Goal: Transaction & Acquisition: Obtain resource

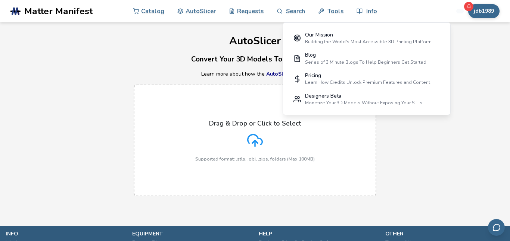
click at [229, 140] on div "Drag & Drop or Click to Select Supported format: .stls, .obj, .zips, folders (M…" at bounding box center [254, 141] width 119 height 42
click at [0, 0] on input "Drag & Drop or Click to Select Supported format: .stls, .obj, .zips, folders (M…" at bounding box center [0, 0] width 0 height 0
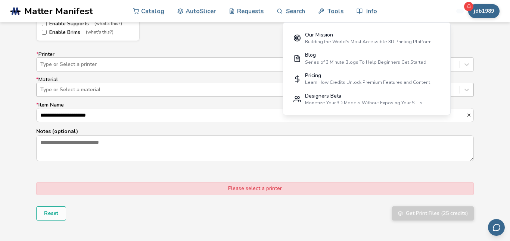
scroll to position [456, 0]
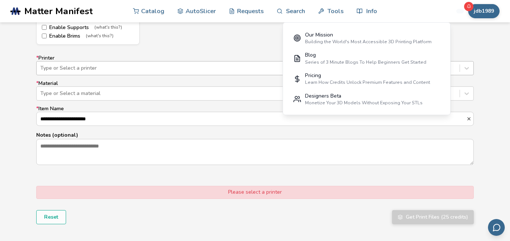
click at [89, 71] on div at bounding box center [247, 68] width 415 height 7
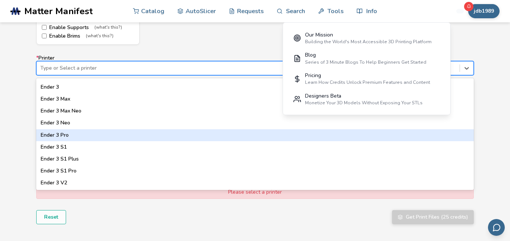
scroll to position [399, 0]
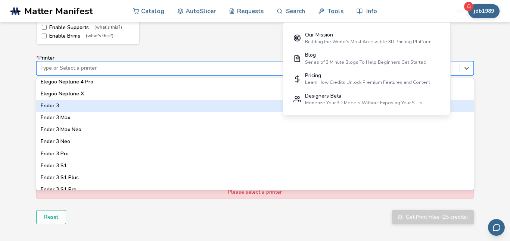
click at [69, 107] on div "Ender 3" at bounding box center [254, 106] width 437 height 12
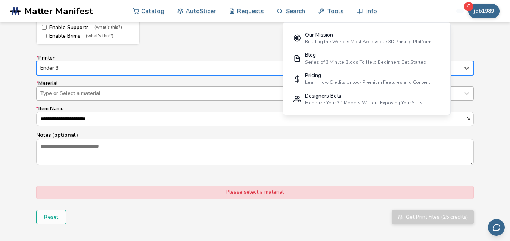
click at [76, 90] on div at bounding box center [247, 93] width 415 height 7
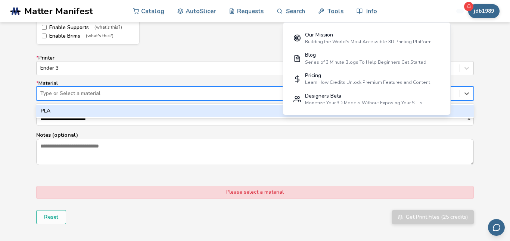
click at [73, 111] on div "PLA" at bounding box center [254, 111] width 437 height 12
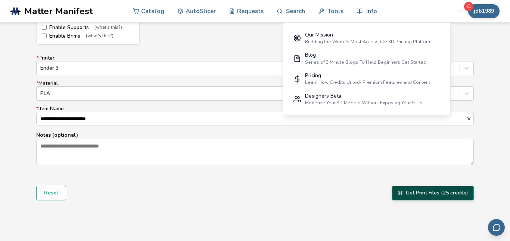
click at [459, 191] on button "Get Print Files (25 credits)" at bounding box center [433, 193] width 82 height 14
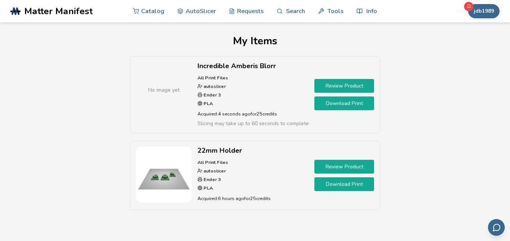
click at [366, 103] on link "Download Print" at bounding box center [344, 104] width 60 height 14
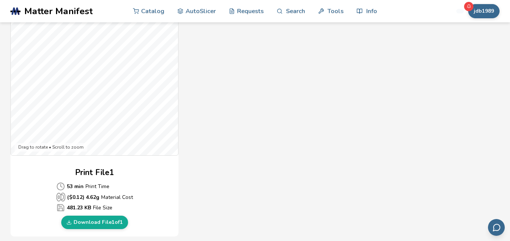
scroll to position [308, 0]
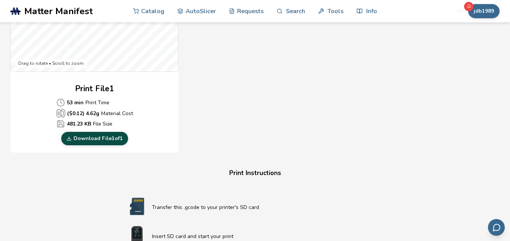
click at [94, 141] on link "Download File 1 of 1" at bounding box center [94, 138] width 67 height 13
